Goal: Navigation & Orientation: Find specific page/section

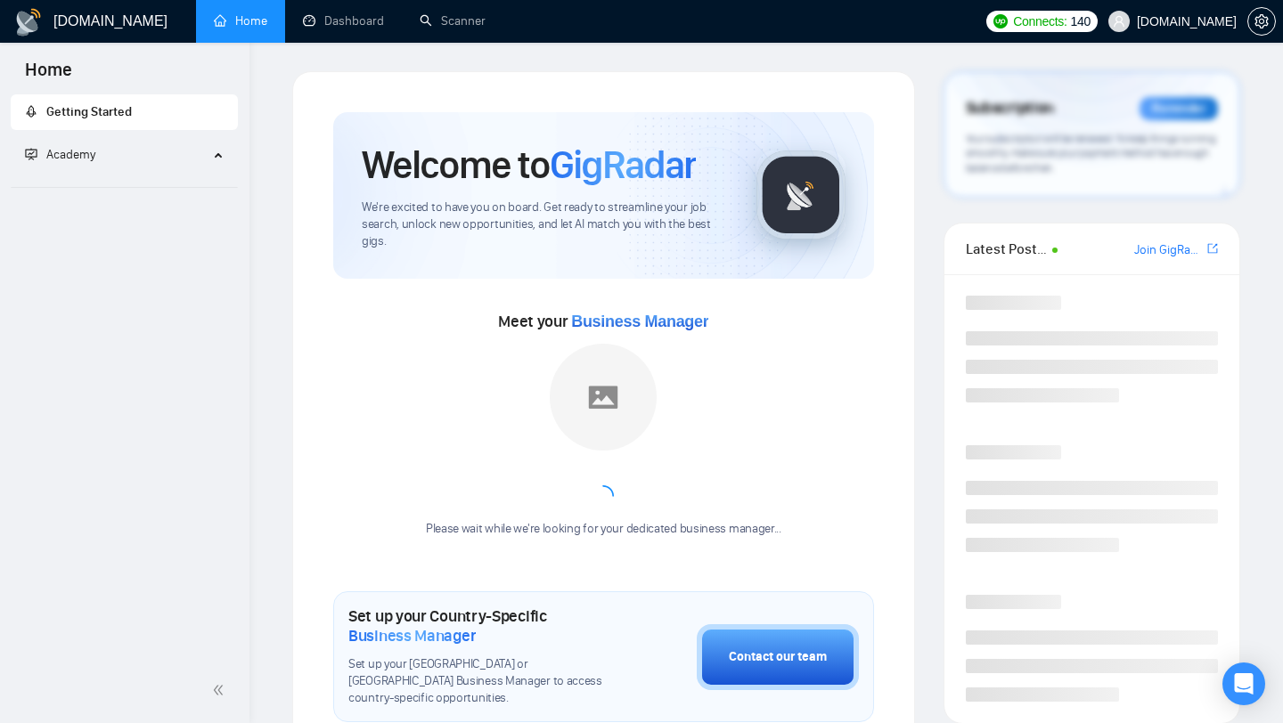
click at [1172, 21] on span "[DOMAIN_NAME]" at bounding box center [1187, 21] width 100 height 0
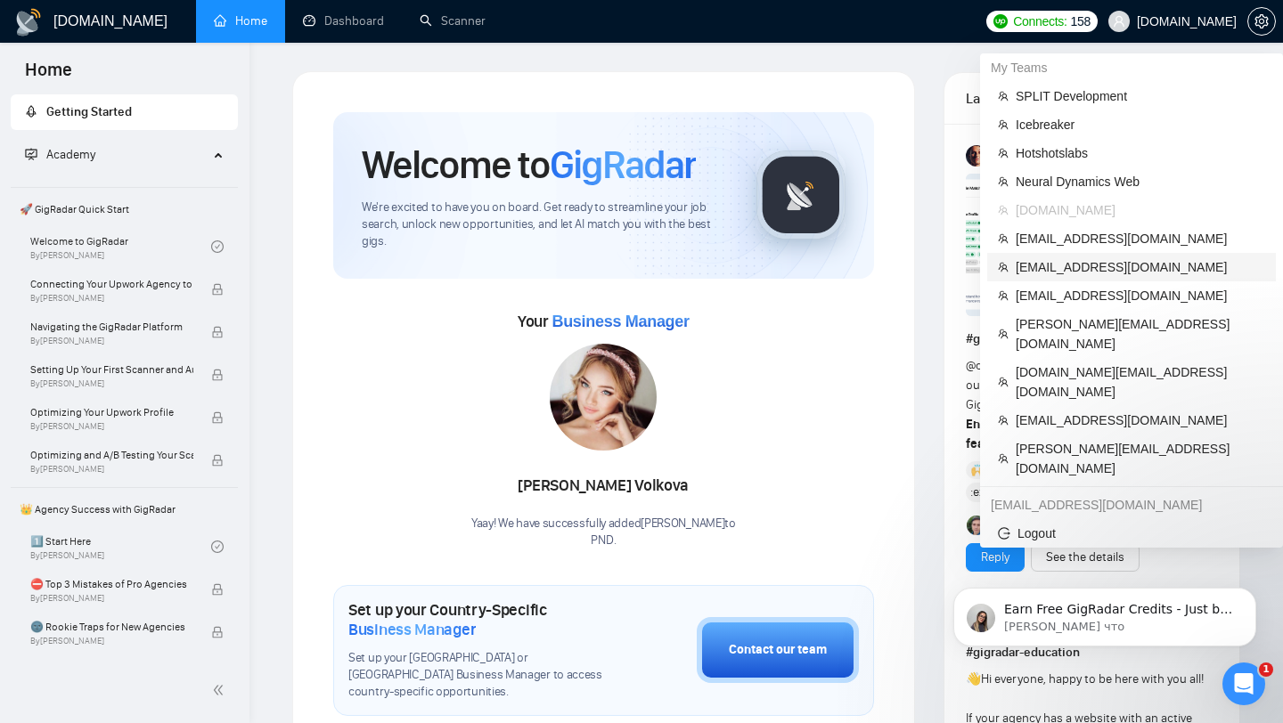
click at [1079, 273] on span "[EMAIL_ADDRESS][DOMAIN_NAME]" at bounding box center [1139, 267] width 249 height 20
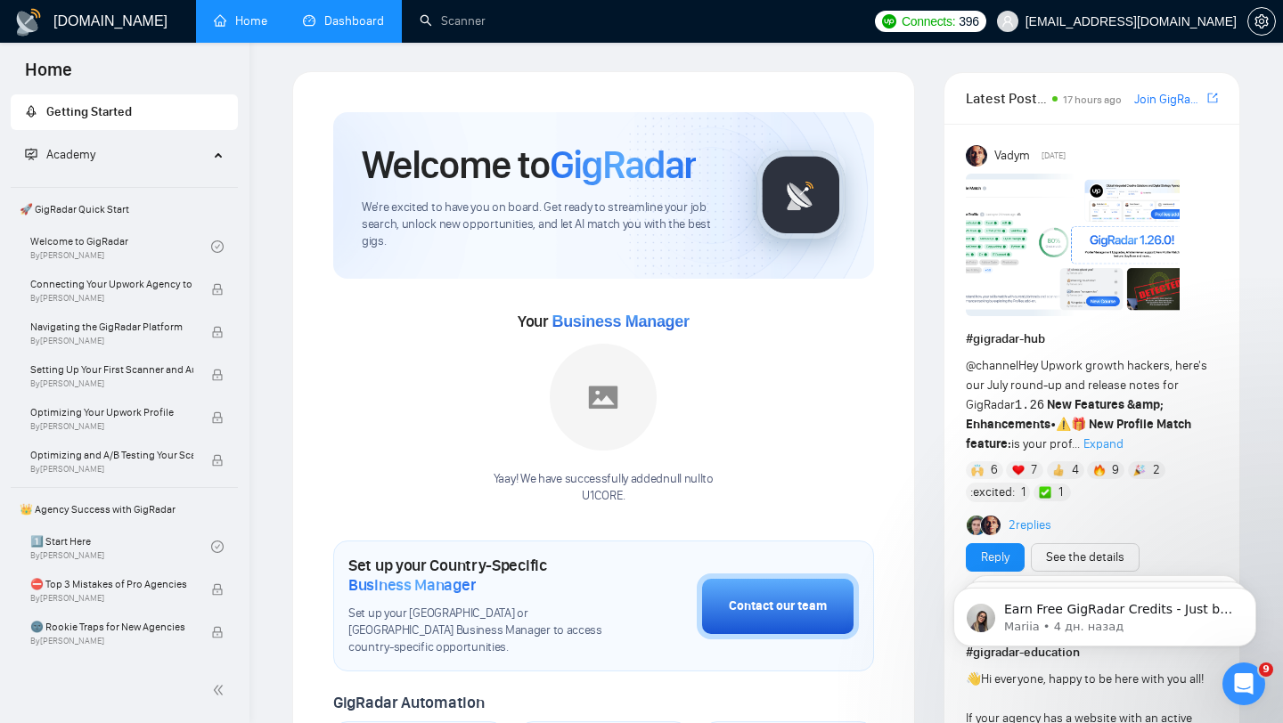
click at [360, 22] on link "Dashboard" at bounding box center [343, 20] width 81 height 15
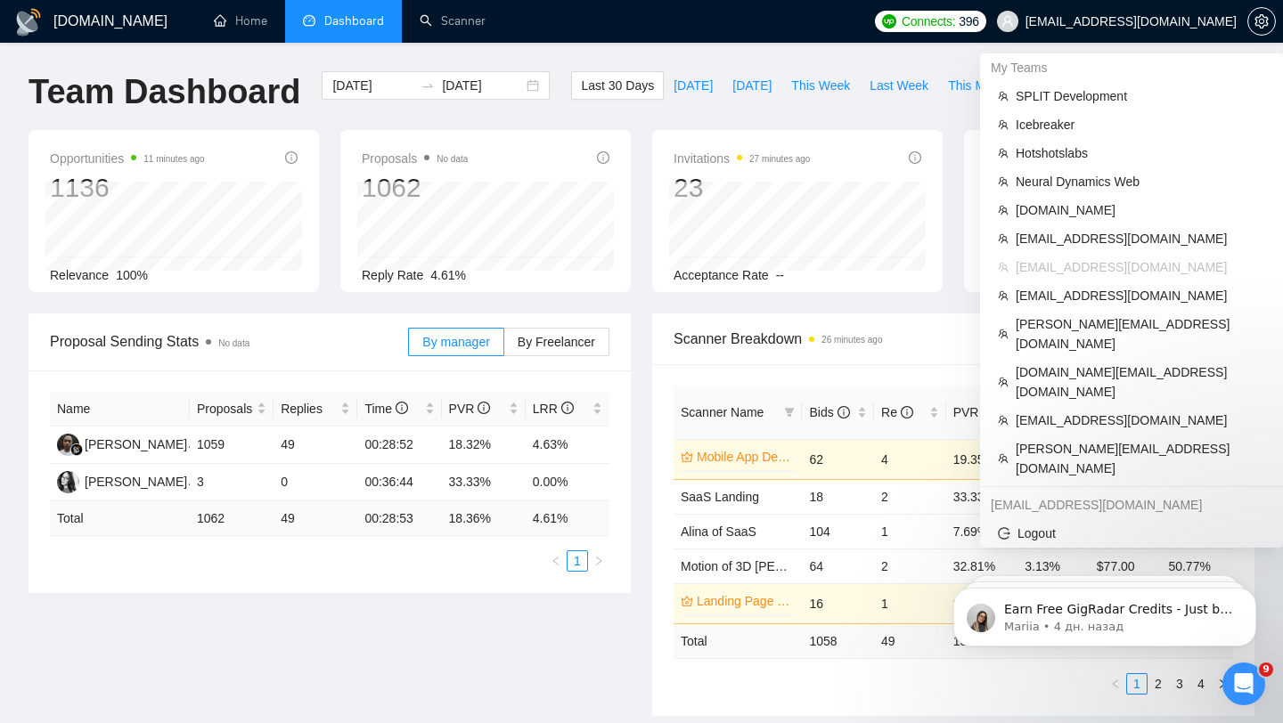
click at [1165, 12] on span "[EMAIL_ADDRESS][DOMAIN_NAME]" at bounding box center [1116, 21] width 261 height 57
